Goal: Task Accomplishment & Management: Manage account settings

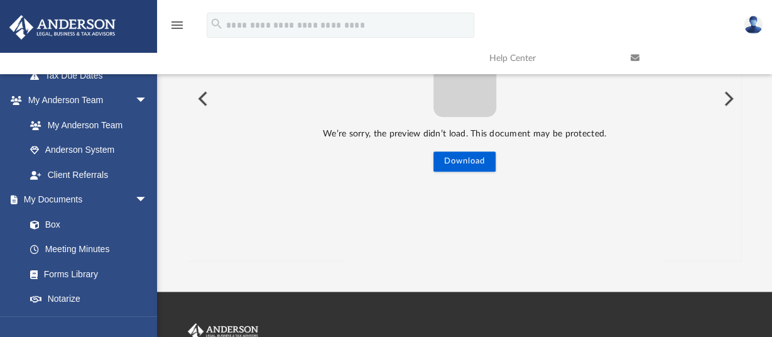
scroll to position [189, 0]
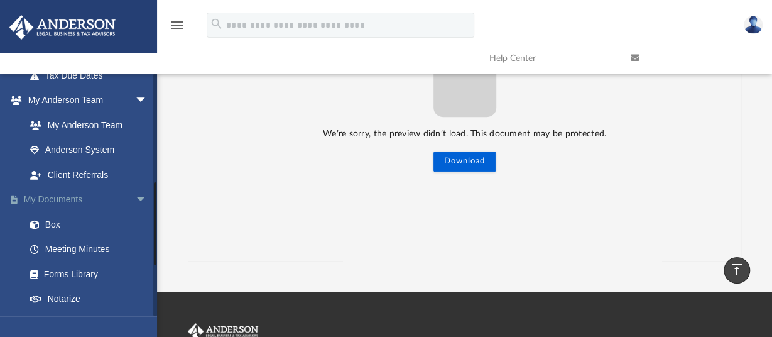
click at [69, 200] on link "My Documents arrow_drop_down" at bounding box center [88, 199] width 158 height 25
click at [135, 200] on span "arrow_drop_down" at bounding box center [147, 200] width 25 height 26
click at [135, 200] on span "arrow_drop_up" at bounding box center [147, 200] width 25 height 26
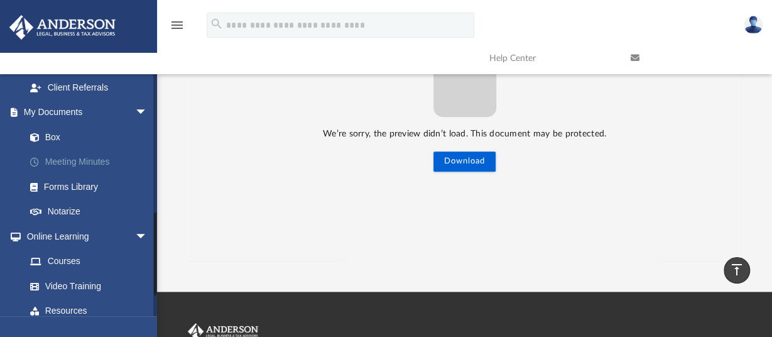
scroll to position [400, 0]
click at [60, 132] on link "Box" at bounding box center [92, 136] width 149 height 25
click at [58, 135] on link "Box" at bounding box center [92, 136] width 149 height 25
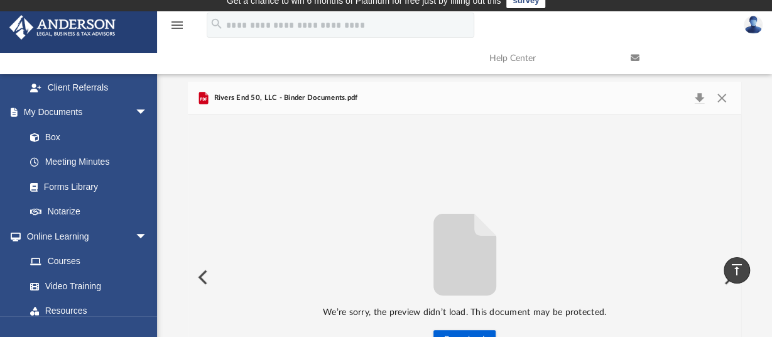
scroll to position [0, 0]
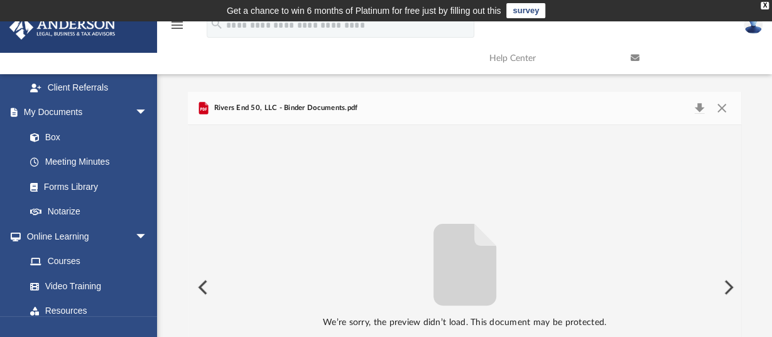
click at [202, 288] on button "Preview" at bounding box center [202, 287] width 28 height 35
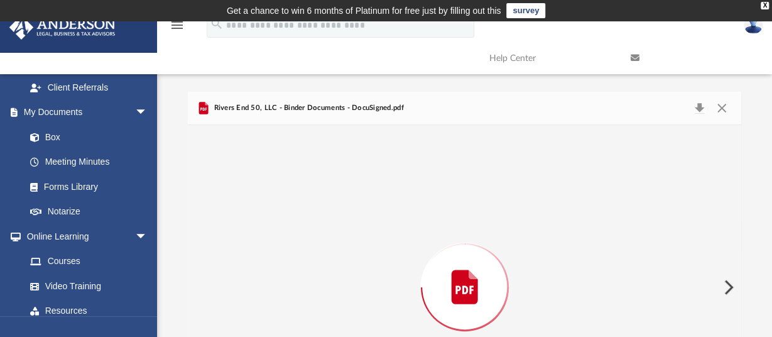
scroll to position [112, 0]
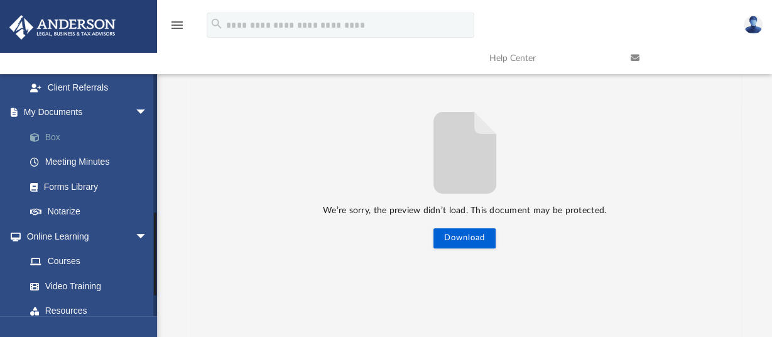
click at [53, 139] on link "Box" at bounding box center [92, 136] width 149 height 25
click at [63, 187] on link "Forms Library" at bounding box center [92, 186] width 149 height 25
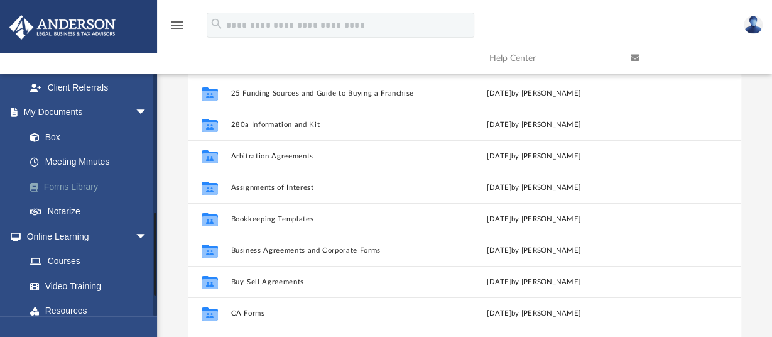
scroll to position [276, 544]
click at [59, 138] on link "Box" at bounding box center [92, 136] width 149 height 25
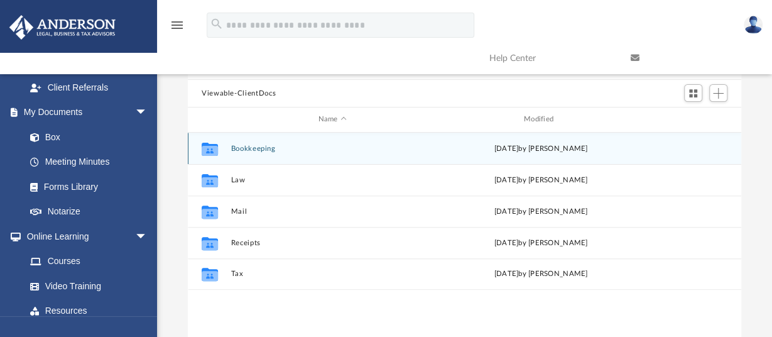
scroll to position [102, 0]
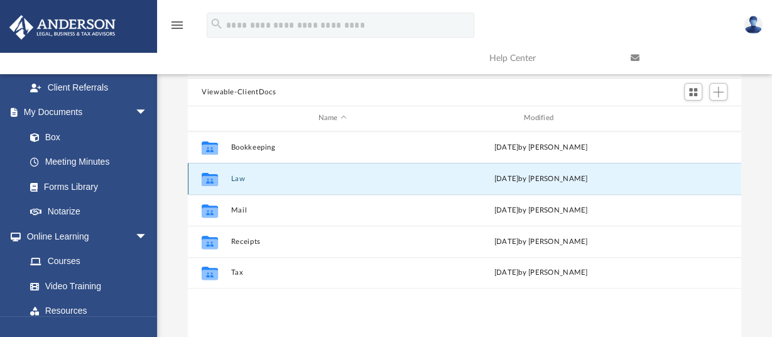
click at [238, 175] on button "Law" at bounding box center [332, 179] width 203 height 8
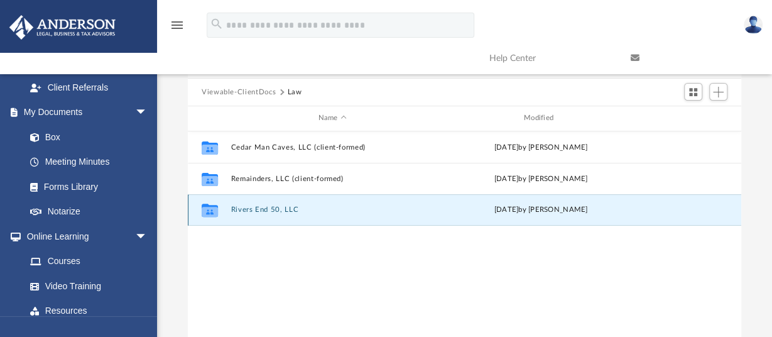
click at [268, 210] on button "Rivers End 50, LLC" at bounding box center [332, 210] width 203 height 8
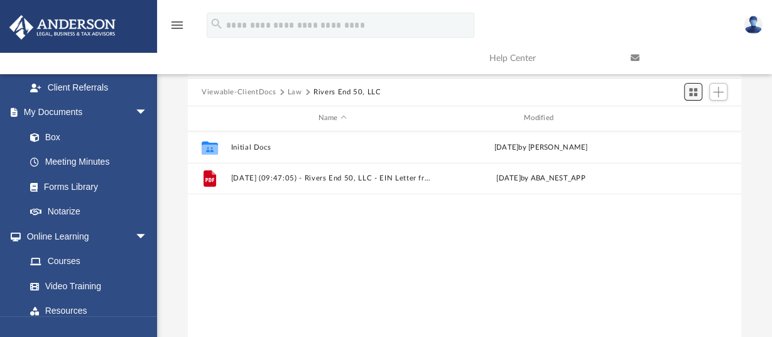
click at [700, 90] on button "Switch to Grid View" at bounding box center [693, 92] width 19 height 18
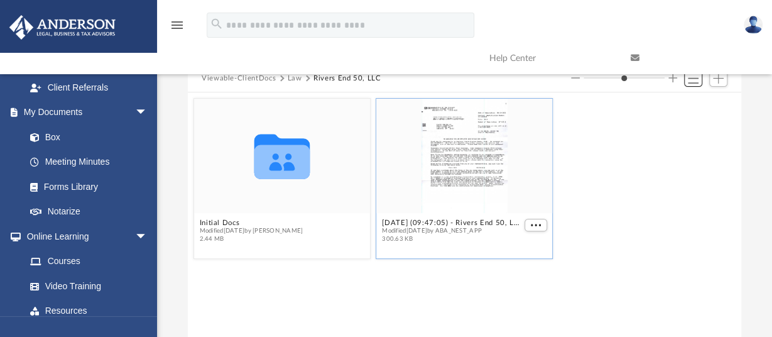
scroll to position [114, 0]
click at [273, 165] on icon "grid" at bounding box center [282, 158] width 56 height 45
click at [273, 162] on icon "grid" at bounding box center [282, 163] width 56 height 35
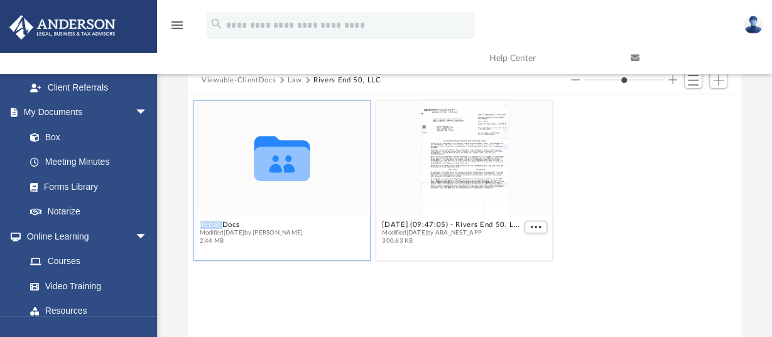
click at [273, 162] on icon "grid" at bounding box center [282, 163] width 56 height 35
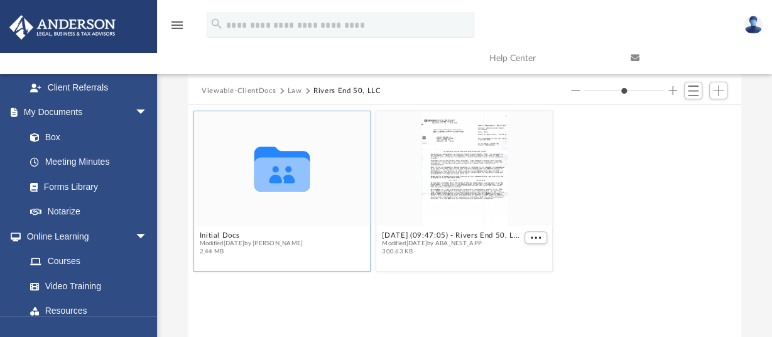
scroll to position [102, 0]
click at [279, 182] on icon "grid" at bounding box center [282, 169] width 56 height 45
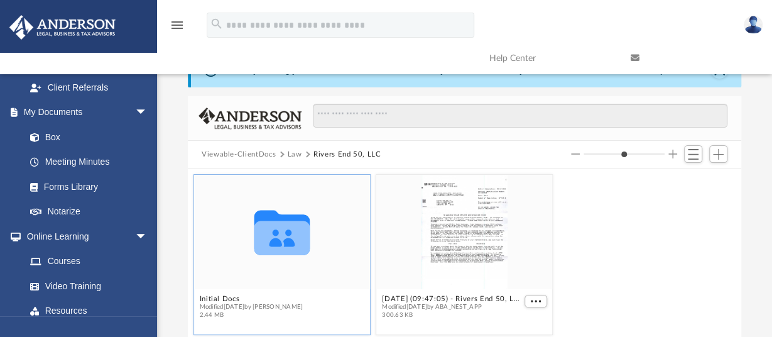
scroll to position [0, 0]
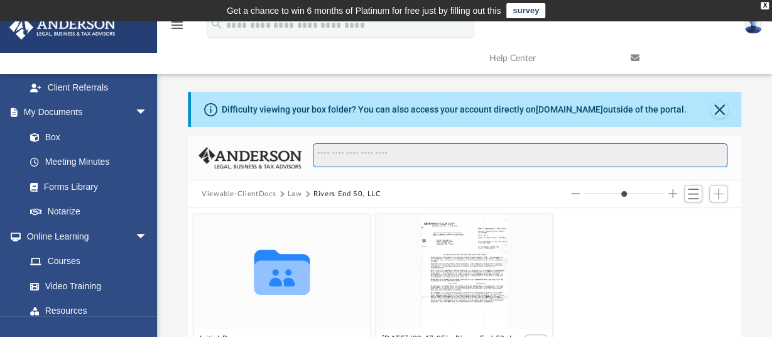
click at [347, 156] on input "Search files and folders" at bounding box center [520, 155] width 415 height 24
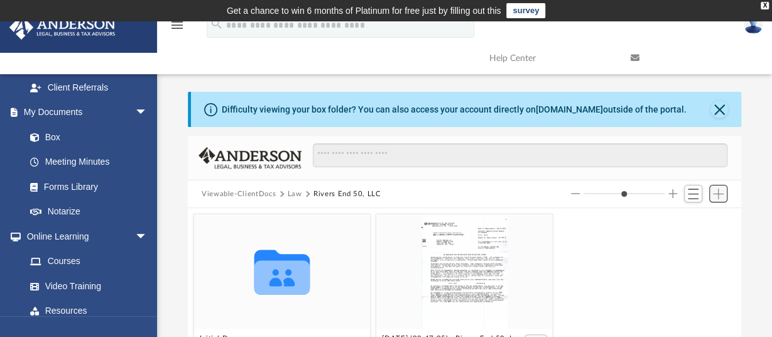
click at [715, 194] on span "Add" at bounding box center [718, 194] width 11 height 11
click at [698, 219] on li "Upload" at bounding box center [701, 218] width 40 height 13
type input "*"
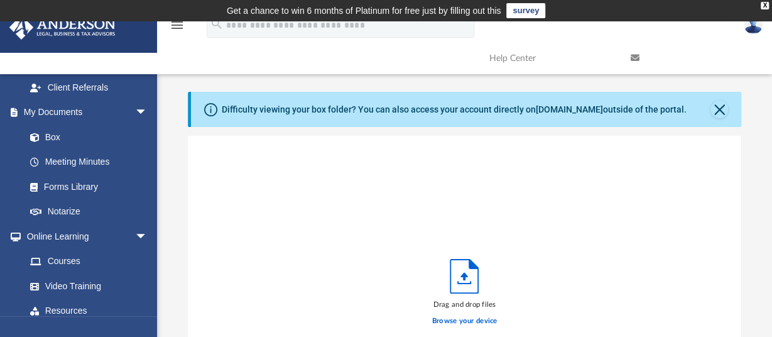
scroll to position [309, 544]
